Goal: Transaction & Acquisition: Purchase product/service

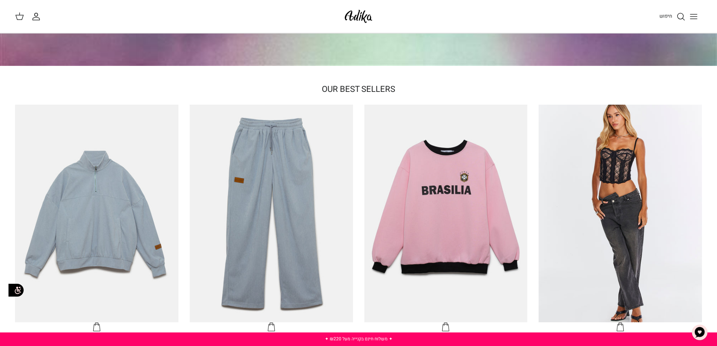
scroll to position [113, 0]
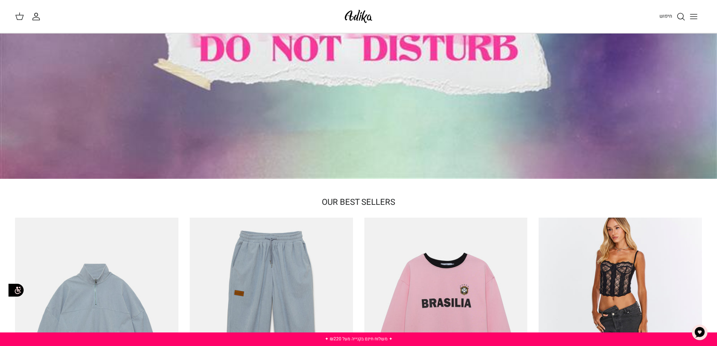
click at [695, 14] on line "Toggle menu" at bounding box center [693, 14] width 7 height 0
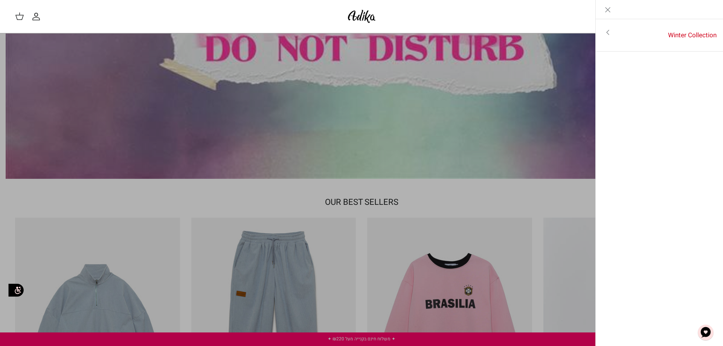
click at [608, 8] on icon "Close" at bounding box center [607, 9] width 9 height 9
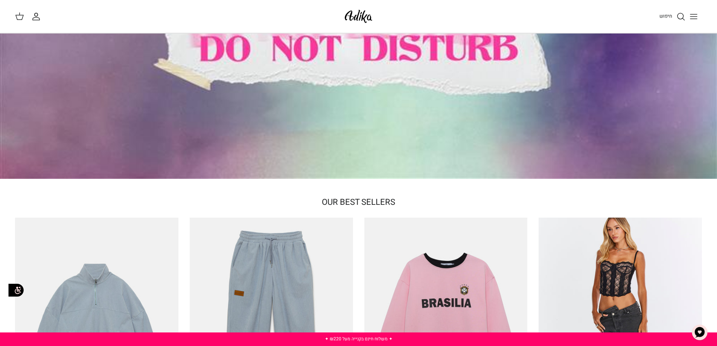
click at [668, 15] on span "חיפוש" at bounding box center [666, 15] width 13 height 7
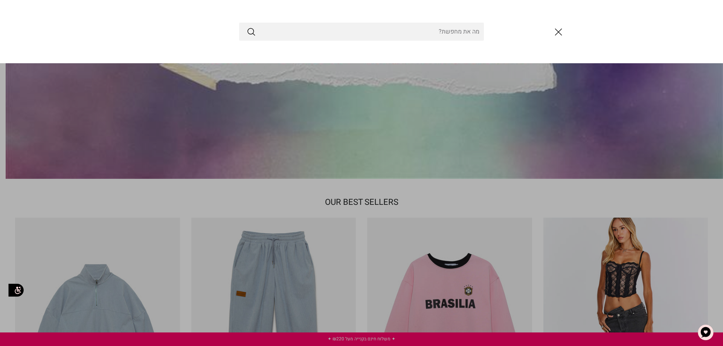
click at [555, 32] on icon "סגור" at bounding box center [558, 32] width 13 height 13
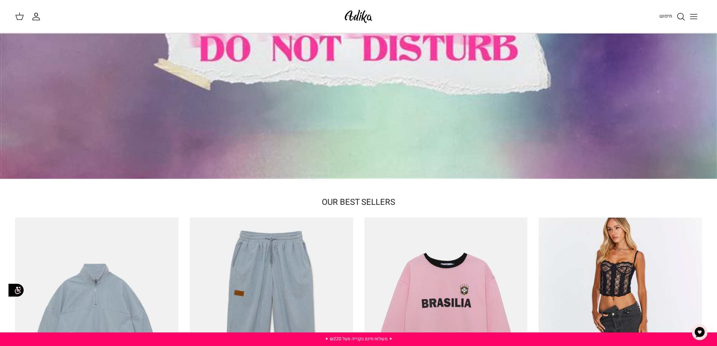
click at [695, 18] on icon "Toggle menu" at bounding box center [693, 16] width 9 height 9
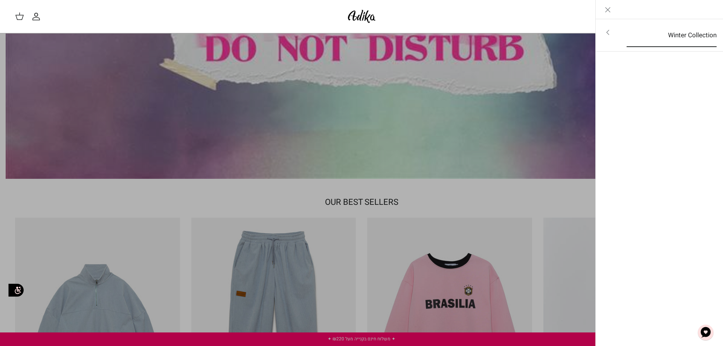
click at [682, 32] on link "Winter Collection" at bounding box center [672, 35] width 104 height 23
click at [609, 8] on line "Close" at bounding box center [607, 10] width 5 height 5
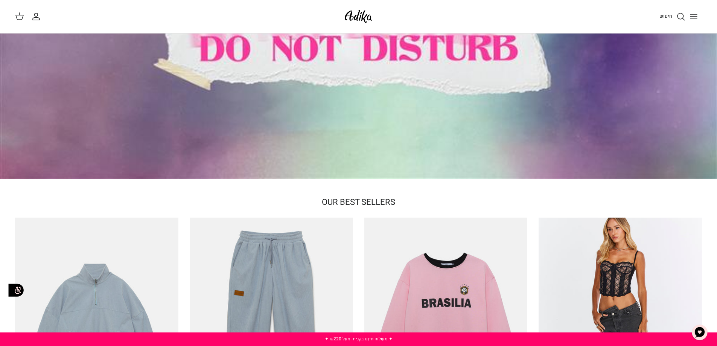
click at [372, 200] on span "OUR BEST SELLERS" at bounding box center [358, 202] width 73 height 12
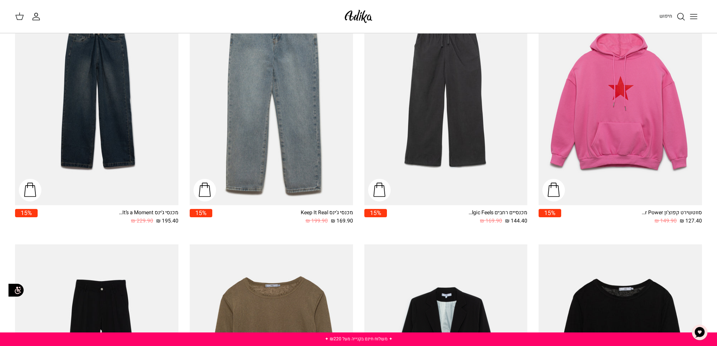
scroll to position [828, 0]
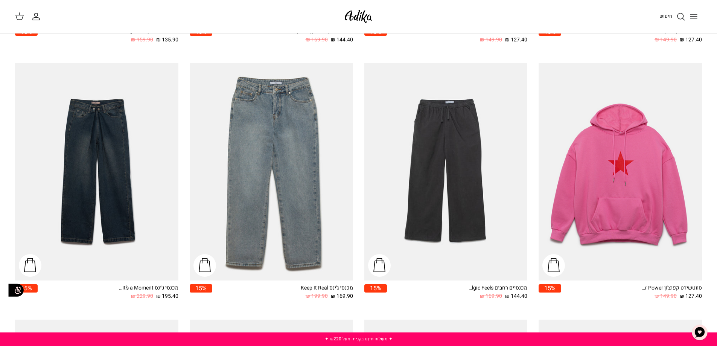
click at [445, 118] on img "מכנסיים רחבים Nostalgic Feels קורדרוי" at bounding box center [445, 172] width 163 height 218
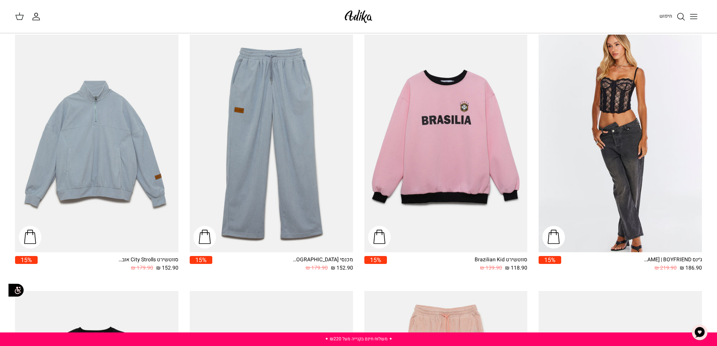
scroll to position [0, 0]
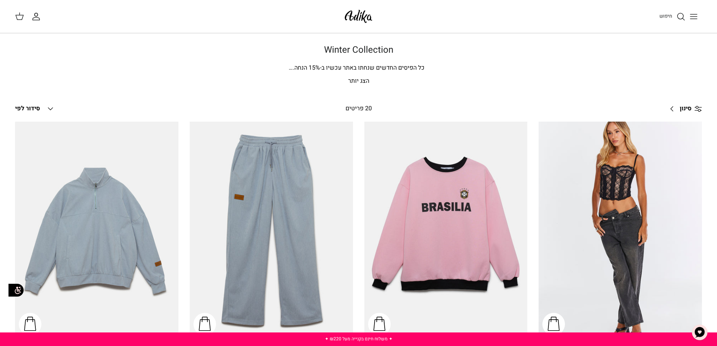
click at [359, 80] on p "הצג יותר" at bounding box center [358, 81] width 527 height 10
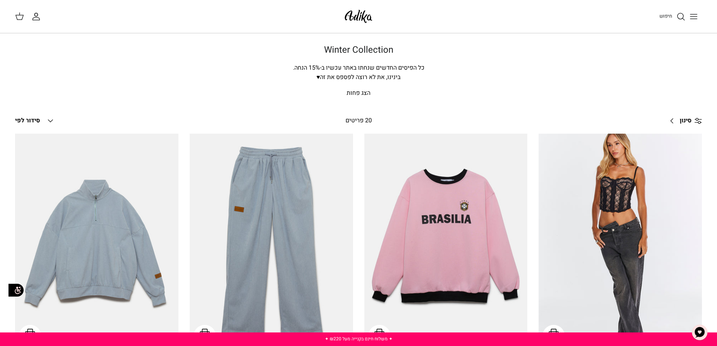
click at [354, 90] on p "הצג פחות" at bounding box center [358, 93] width 527 height 10
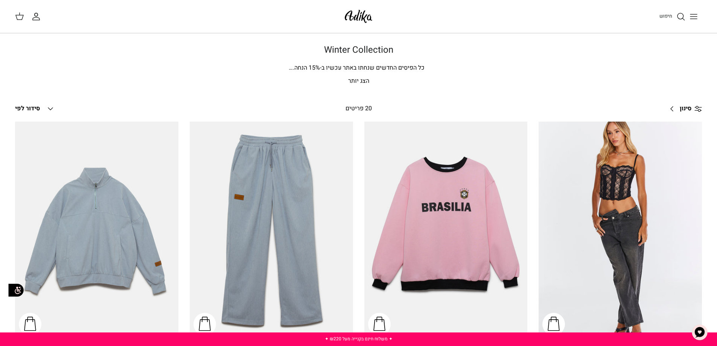
click at [356, 80] on p "הצג יותר" at bounding box center [358, 81] width 527 height 10
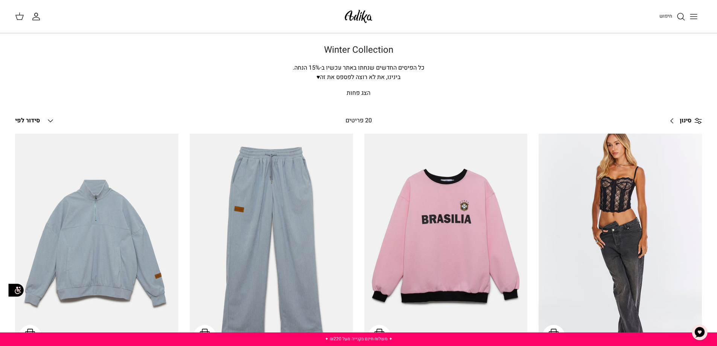
click at [50, 121] on polyline at bounding box center [50, 121] width 5 height 2
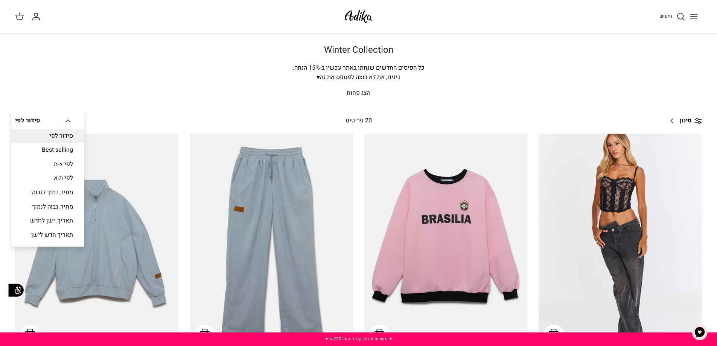
drag, startPoint x: 437, startPoint y: 118, endPoint x: 447, endPoint y: 117, distance: 9.4
click at [438, 117] on div "סינון Right 20 פריטים סידור לפי Down סידור לפי סידור לפי Best selling לפי א-ת ל…" at bounding box center [358, 121] width 687 height 18
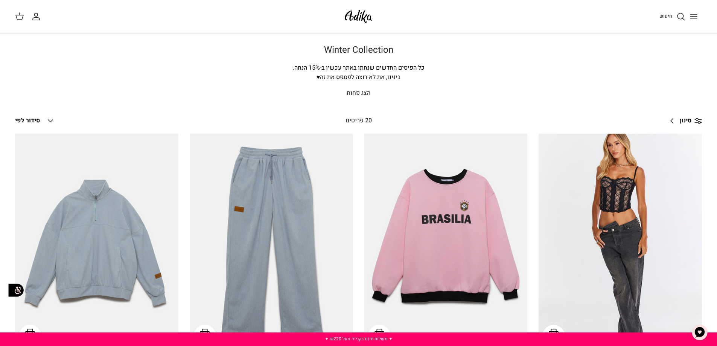
click at [671, 122] on link "סינון Right" at bounding box center [683, 121] width 37 height 18
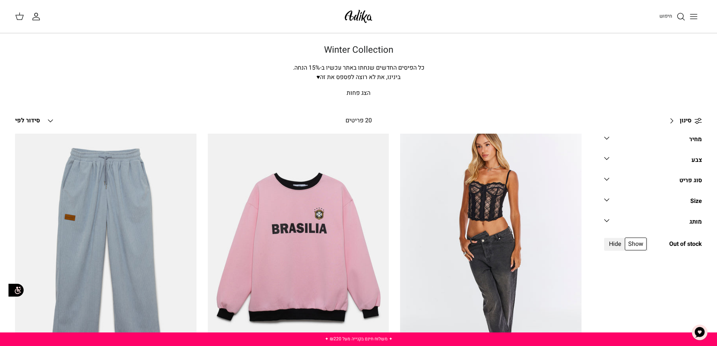
click at [607, 180] on polyline at bounding box center [607, 179] width 5 height 2
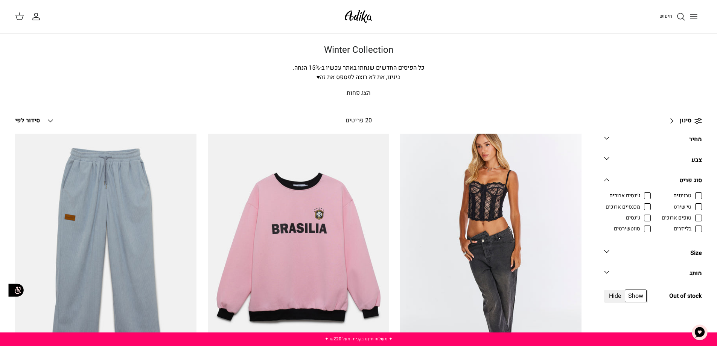
click at [640, 206] on span "מכנסיים ארוכים" at bounding box center [623, 207] width 35 height 8
click at [641, 203] on input "מכנסיים ארוכים" at bounding box center [640, 203] width 1 height 1
checkbox input "true"
radio input "true"
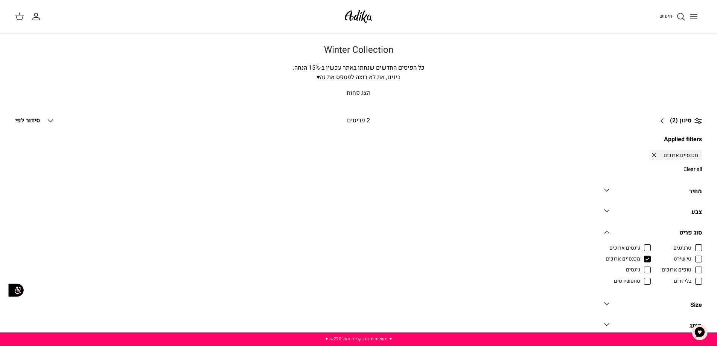
scroll to position [78, 0]
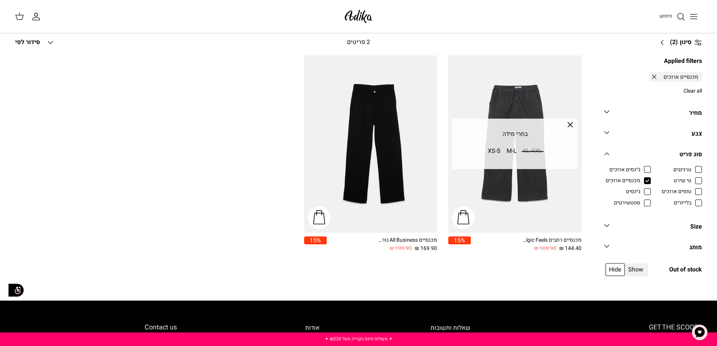
click at [374, 116] on img "מכנסיים All Business גזרה מחויטת" at bounding box center [370, 144] width 133 height 178
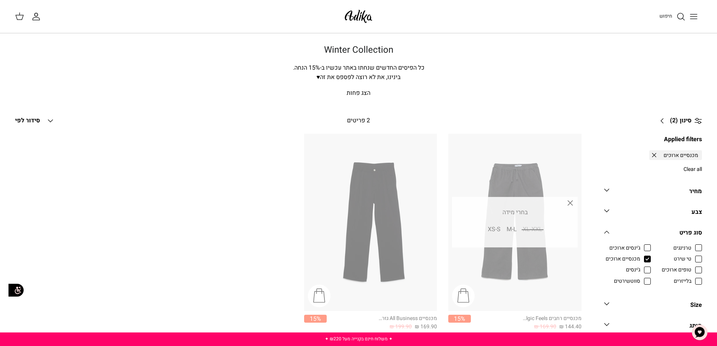
scroll to position [78, 0]
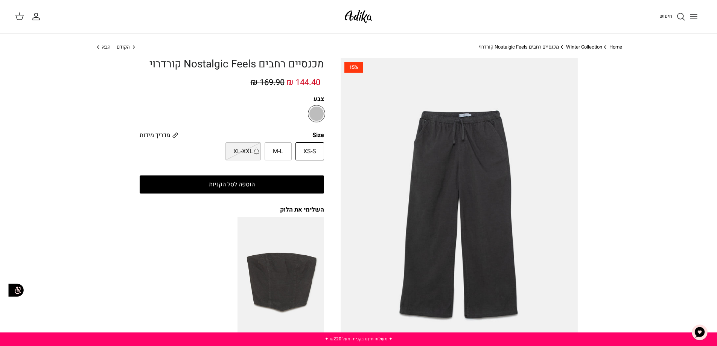
scroll to position [75, 0]
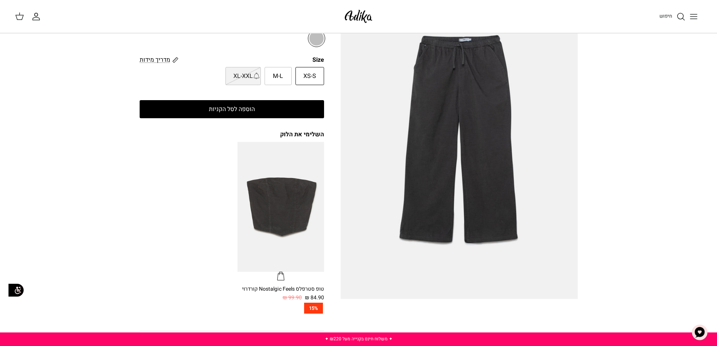
click at [460, 90] on img at bounding box center [459, 141] width 237 height 316
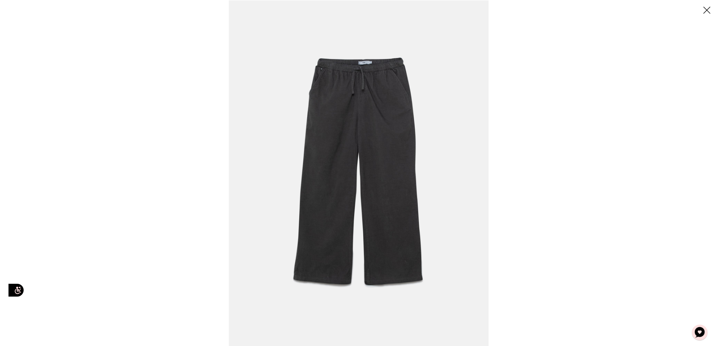
click at [706, 10] on icon "Close" at bounding box center [707, 10] width 13 height 13
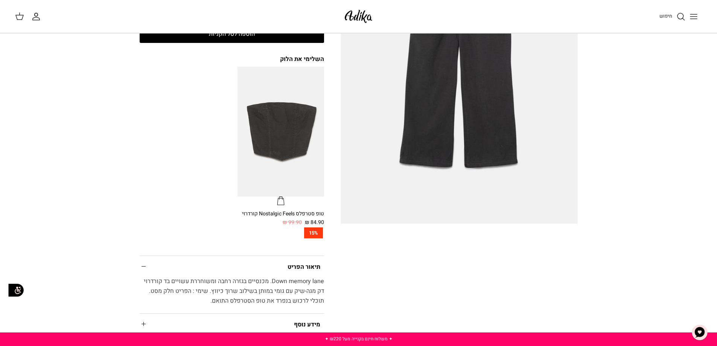
scroll to position [38, 0]
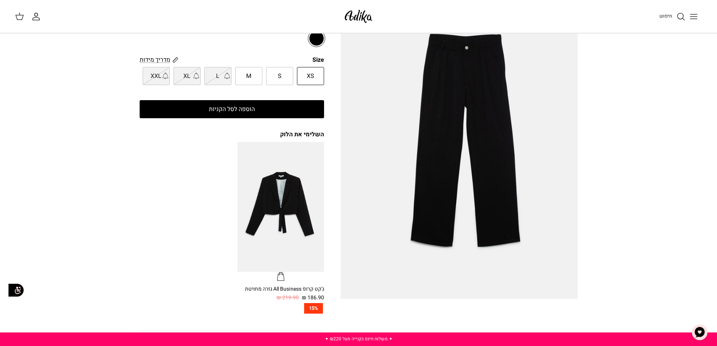
scroll to position [188, 0]
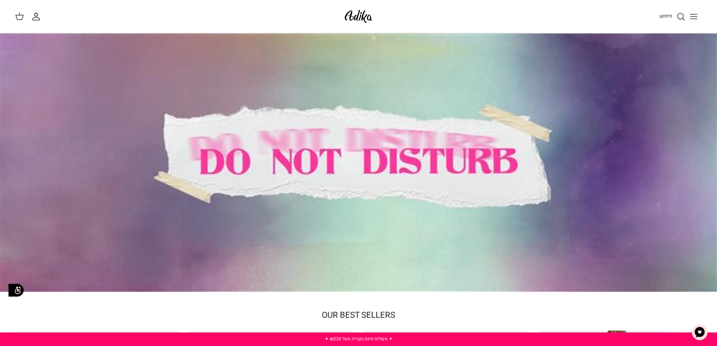
click at [401, 157] on div at bounding box center [358, 163] width 717 height 258
